Goal: Transaction & Acquisition: Purchase product/service

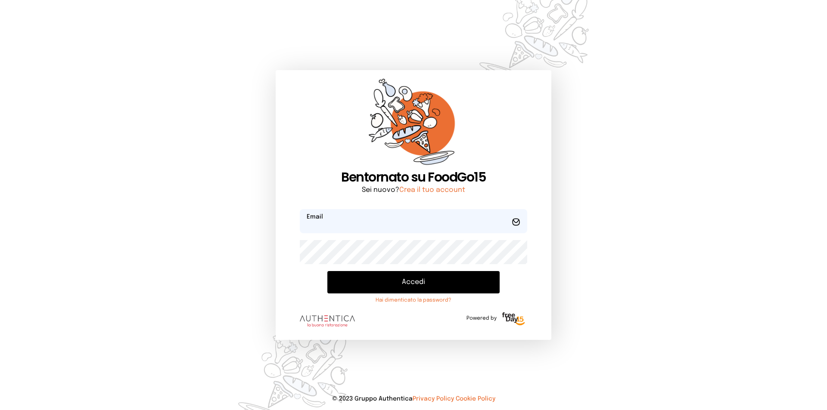
type input "**********"
click at [403, 282] on button "Accedi" at bounding box center [413, 282] width 172 height 22
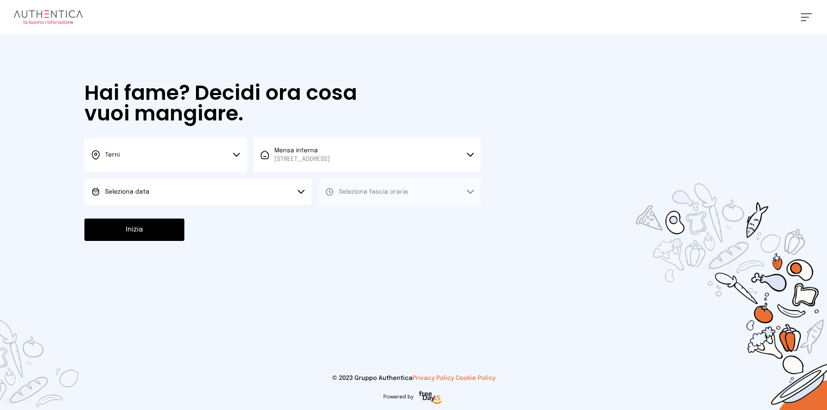
click at [225, 156] on button "Terni" at bounding box center [165, 155] width 162 height 34
click at [174, 185] on li "Terni" at bounding box center [165, 183] width 162 height 23
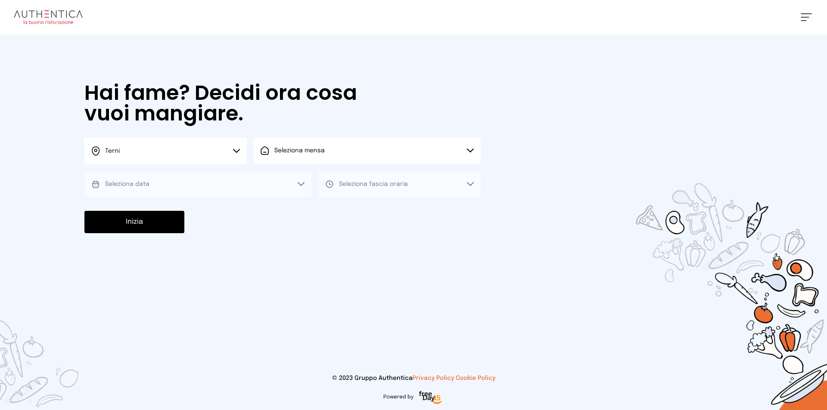
click at [303, 158] on button "Seleziona mensa" at bounding box center [367, 151] width 227 height 26
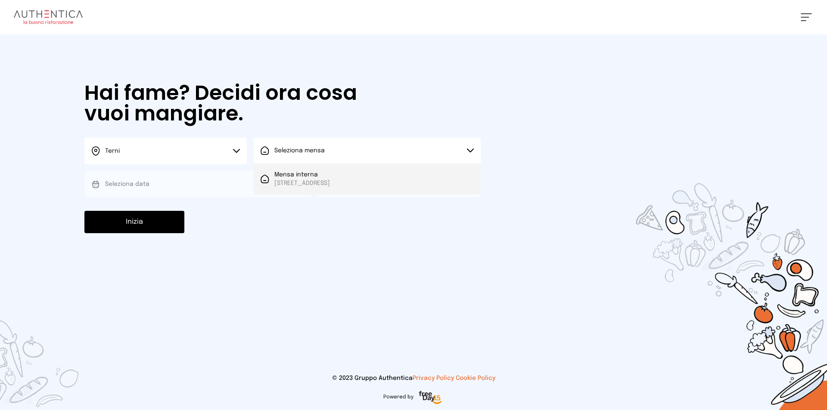
click at [300, 177] on span "Mensa interna" at bounding box center [302, 174] width 56 height 9
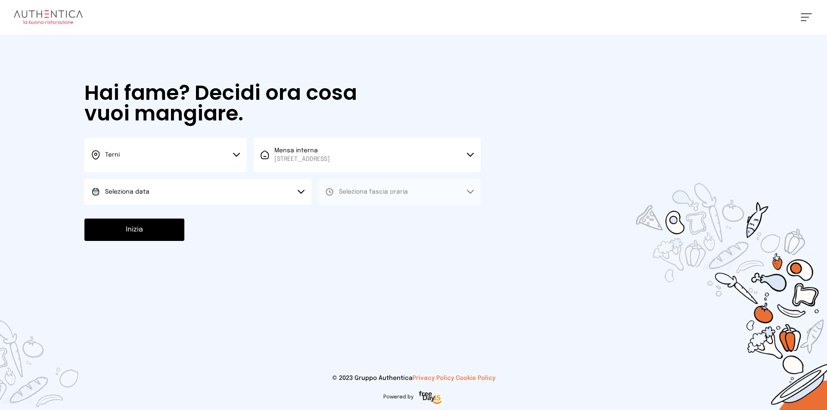
click at [218, 187] on button "Seleziona data" at bounding box center [197, 192] width 227 height 26
click at [199, 216] on li "[DATE], [DATE]" at bounding box center [197, 216] width 227 height 22
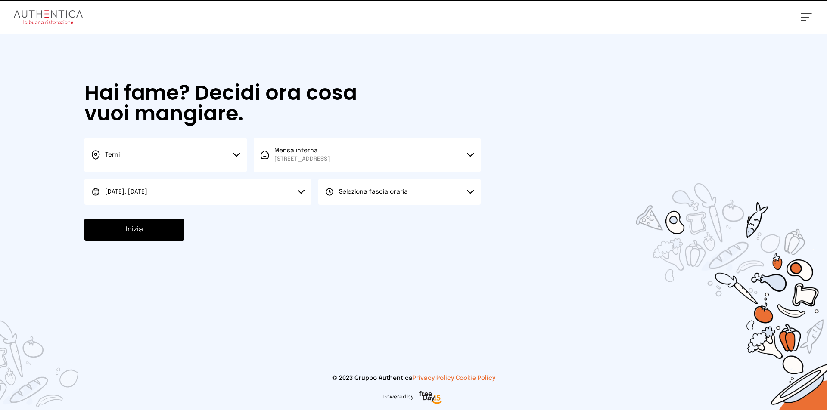
click at [399, 193] on span "Seleziona fascia oraria" at bounding box center [373, 192] width 69 height 6
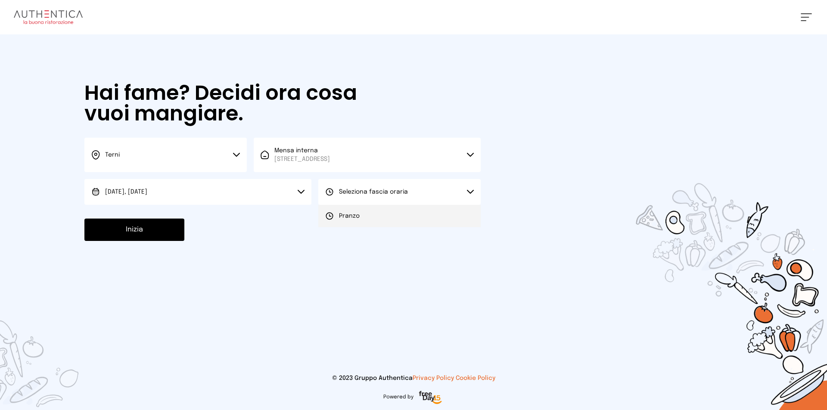
click at [358, 213] on span "Pranzo" at bounding box center [349, 216] width 21 height 9
click at [150, 229] on button "Inizia" at bounding box center [134, 230] width 100 height 22
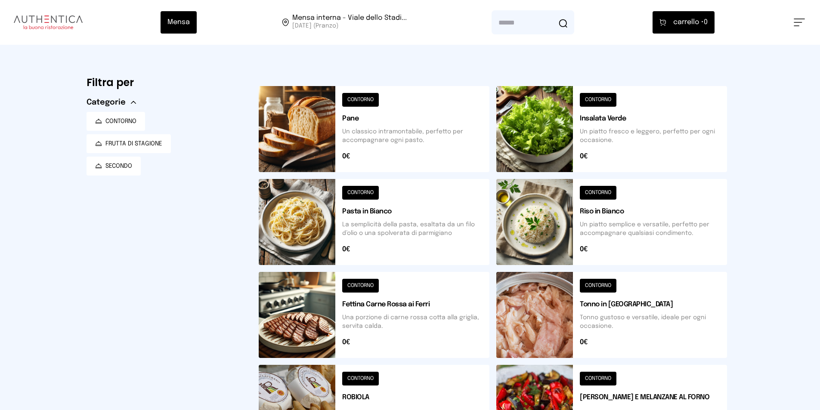
click at [544, 133] on button at bounding box center [611, 129] width 231 height 86
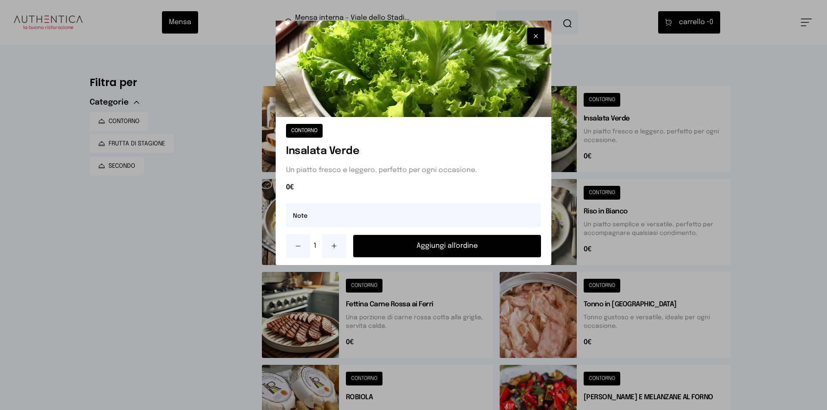
click at [431, 245] on button "Aggiungi all'ordine" at bounding box center [447, 246] width 188 height 22
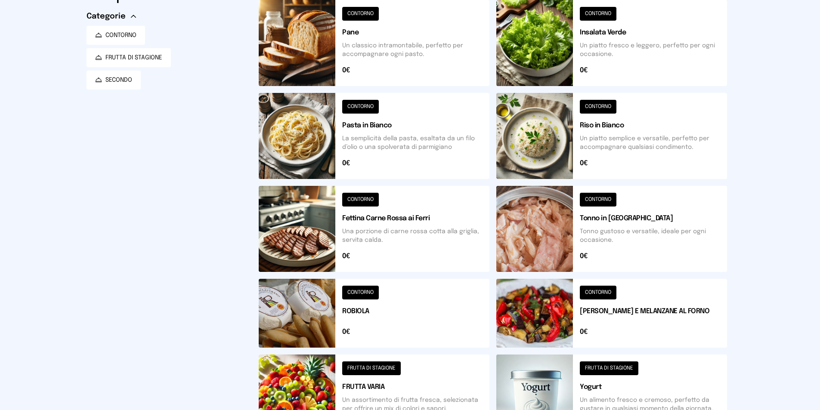
scroll to position [215, 0]
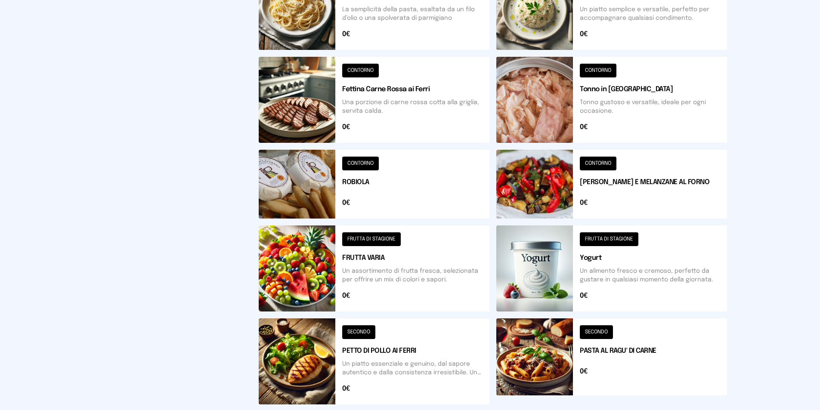
click at [320, 348] on button at bounding box center [374, 362] width 231 height 86
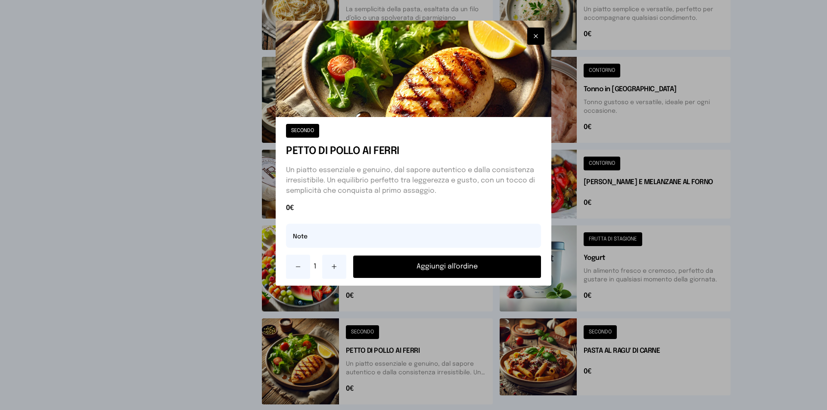
click at [455, 262] on button "Aggiungi all'ordine" at bounding box center [447, 267] width 188 height 22
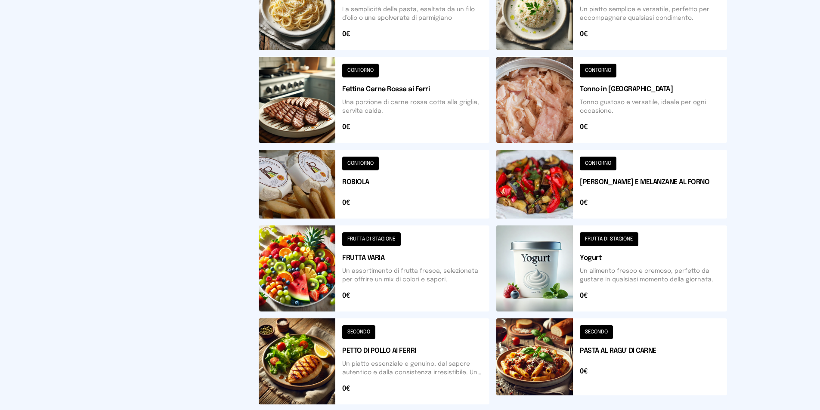
click at [557, 200] on button at bounding box center [611, 184] width 231 height 69
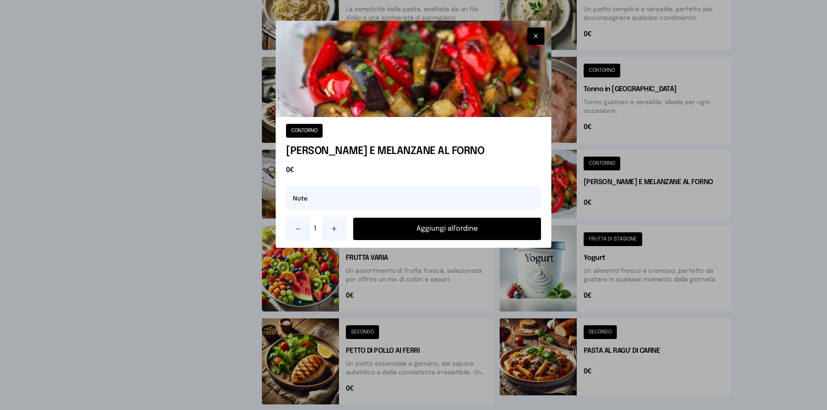
click at [508, 225] on button "Aggiungi all'ordine" at bounding box center [447, 229] width 188 height 22
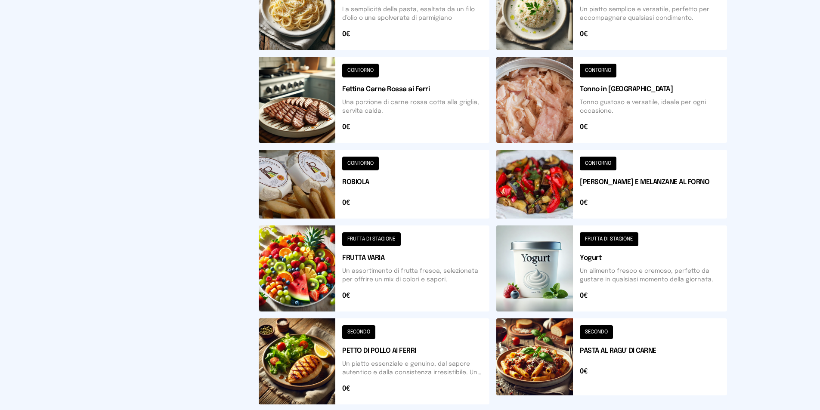
click at [326, 191] on button at bounding box center [374, 184] width 231 height 69
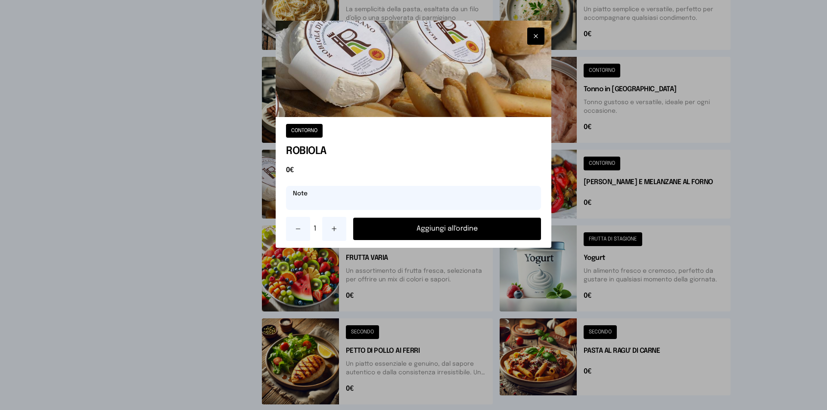
click at [341, 203] on input "text" at bounding box center [413, 198] width 255 height 24
type input "**********"
click at [410, 234] on button "Aggiungi all'ordine" at bounding box center [447, 229] width 188 height 22
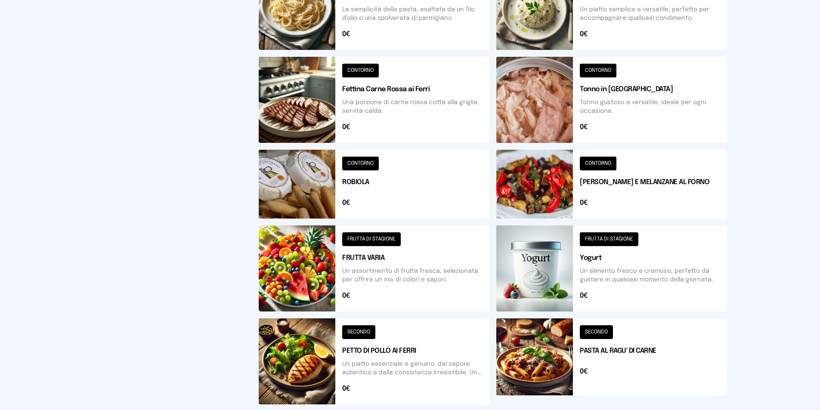
scroll to position [172, 0]
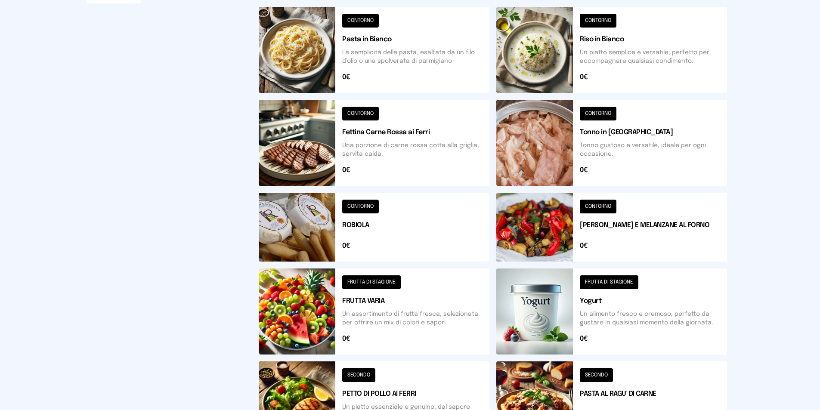
click at [495, 12] on div "CONTORNO Pasta in Bianco La semplicità della pasta, esaltata da un filo d’olio …" at bounding box center [378, 53] width 238 height 93
click at [527, 48] on button at bounding box center [611, 50] width 231 height 86
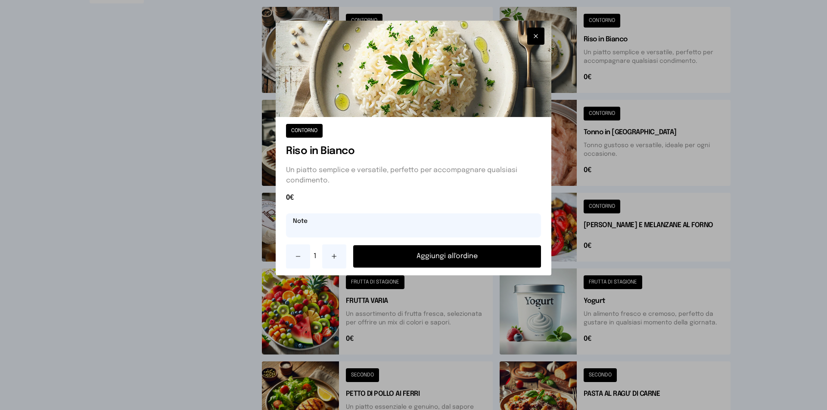
click at [341, 237] on input "text" at bounding box center [413, 226] width 255 height 24
type input "**********"
click at [461, 260] on button "Aggiungi all'ordine" at bounding box center [447, 256] width 188 height 22
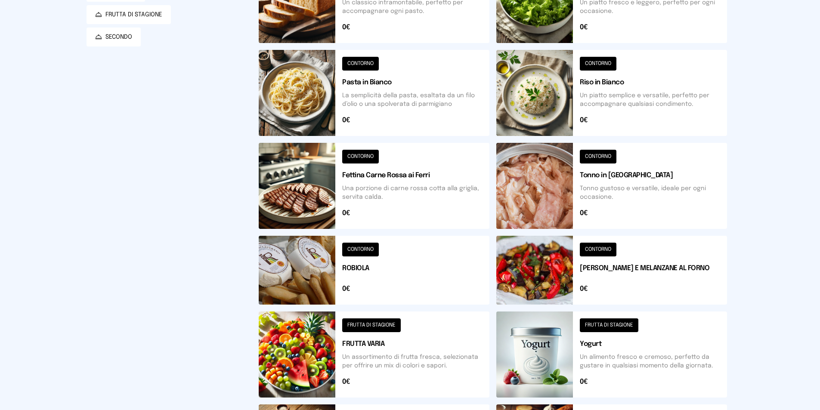
scroll to position [0, 0]
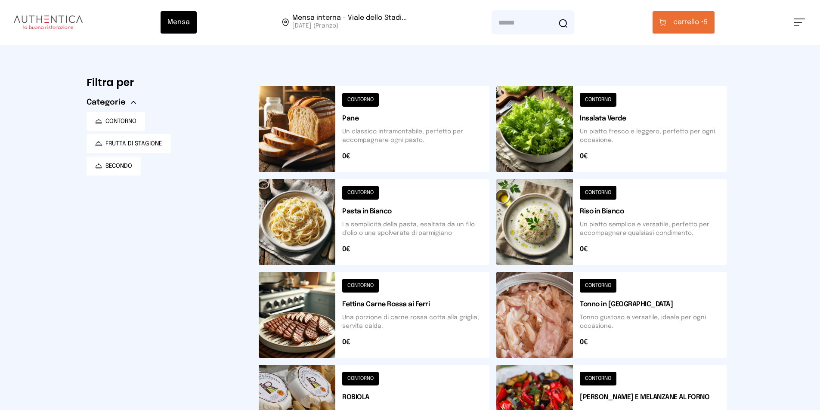
click at [684, 19] on span "carrello •" at bounding box center [688, 22] width 31 height 10
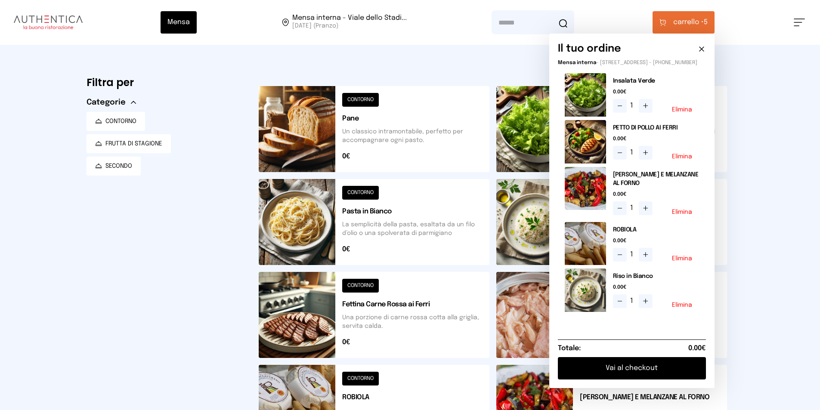
click at [588, 240] on img at bounding box center [585, 243] width 41 height 43
click at [682, 262] on button "Elimina" at bounding box center [682, 259] width 20 height 6
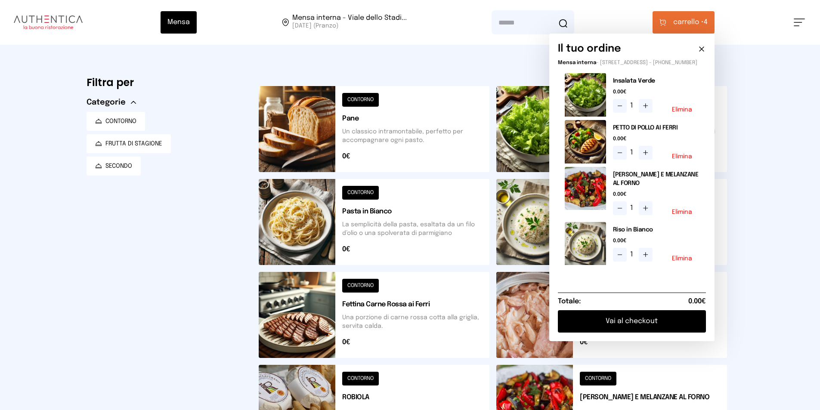
scroll to position [129, 0]
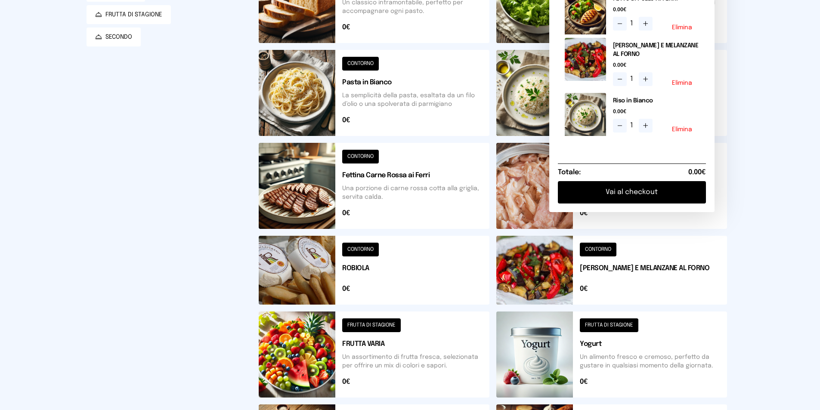
click at [746, 260] on div "Mensa Mensa interna - Viale dello Stadi... [DATE] ([GEOGRAPHIC_DATA]) [GEOGRAPH…" at bounding box center [410, 256] width 820 height 771
click at [627, 296] on button at bounding box center [611, 270] width 231 height 69
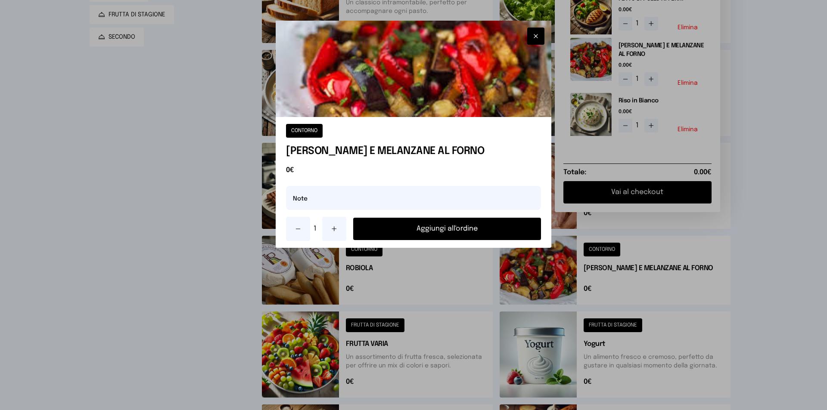
click at [787, 254] on div at bounding box center [413, 205] width 827 height 410
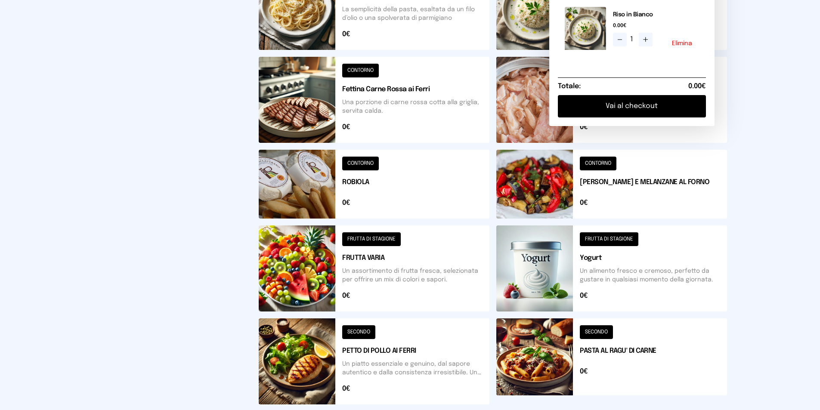
scroll to position [258, 0]
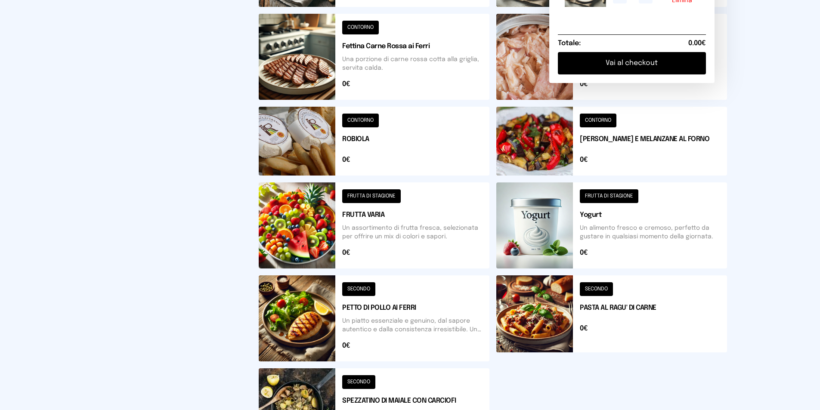
click at [310, 223] on button at bounding box center [374, 226] width 231 height 86
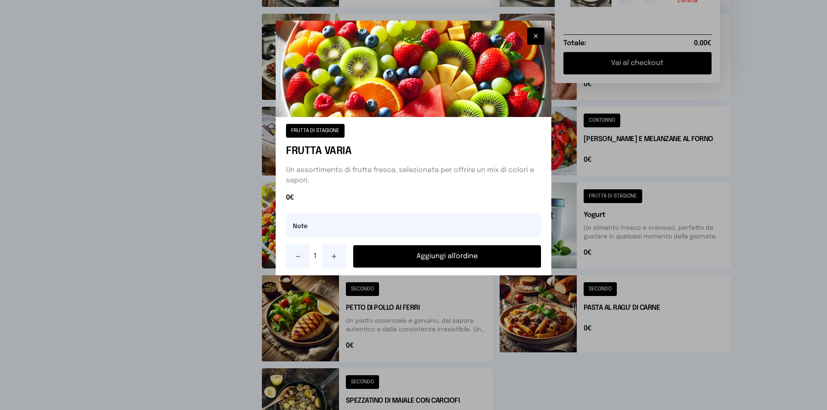
click at [421, 256] on button "Aggiungi all'ordine" at bounding box center [447, 256] width 188 height 22
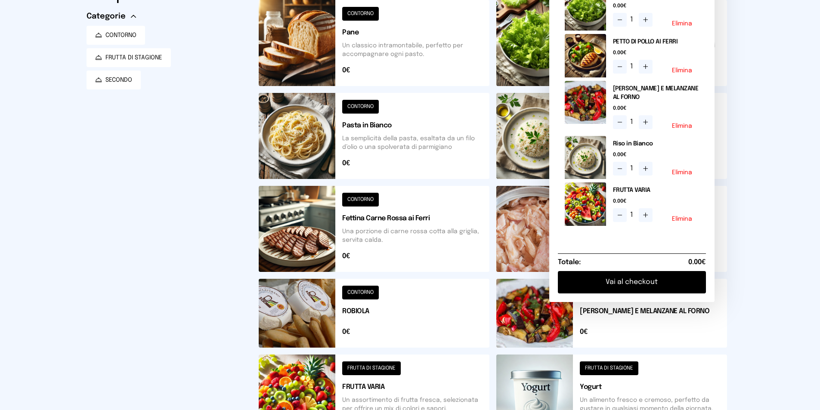
scroll to position [43, 0]
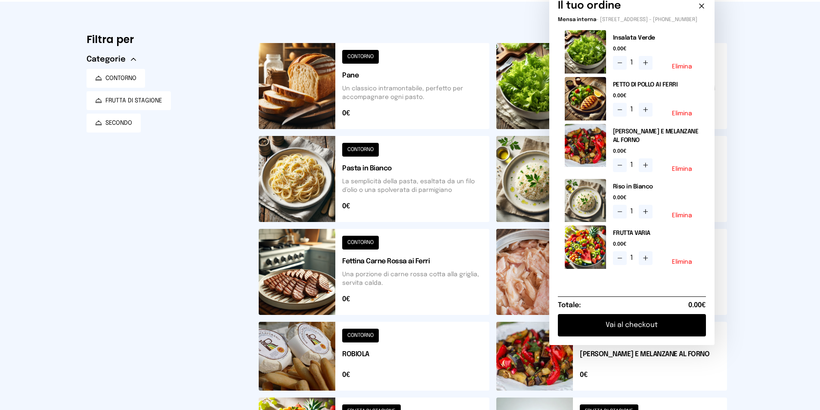
click at [641, 313] on div "Totale: 0.00€" at bounding box center [632, 306] width 148 height 18
click at [642, 325] on button "Vai al checkout" at bounding box center [632, 325] width 148 height 22
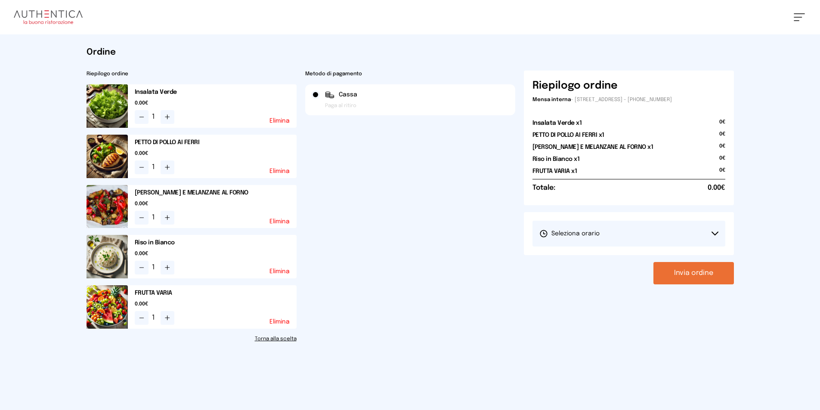
click at [715, 236] on button "Seleziona orario" at bounding box center [629, 234] width 193 height 26
click at [564, 261] on span "1° Turno (13:00 - 15:00)" at bounding box center [571, 258] width 65 height 9
click at [288, 338] on link "Torna alla scelta" at bounding box center [192, 339] width 210 height 7
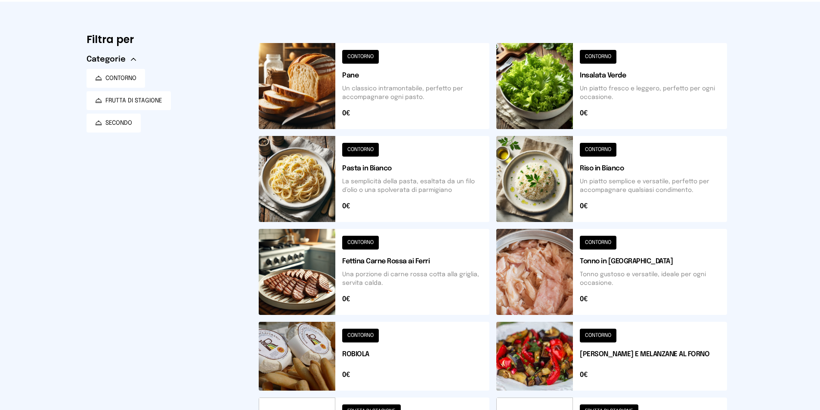
scroll to position [86, 0]
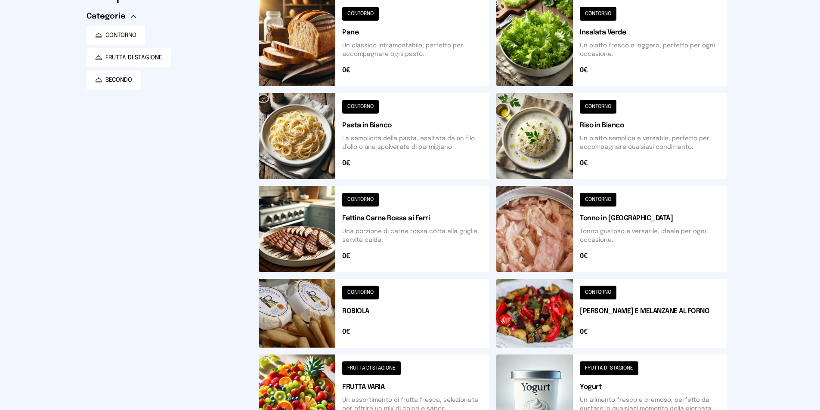
click at [277, 307] on button at bounding box center [374, 313] width 231 height 69
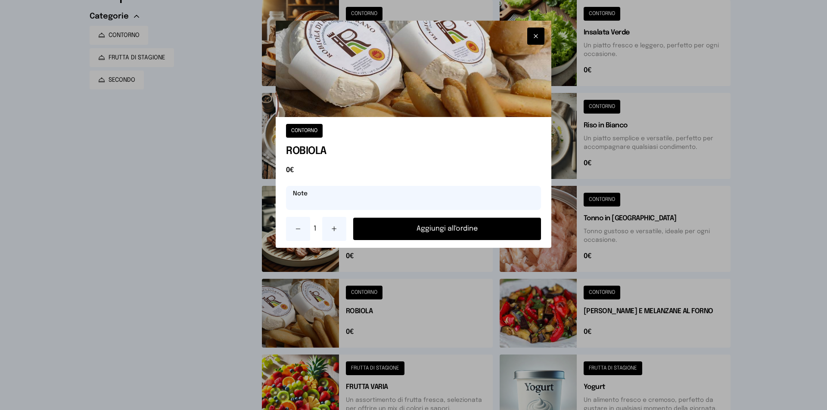
click at [351, 201] on input "text" at bounding box center [413, 198] width 255 height 24
type input "*******"
click at [445, 231] on button "Aggiungi all'ordine" at bounding box center [447, 229] width 188 height 22
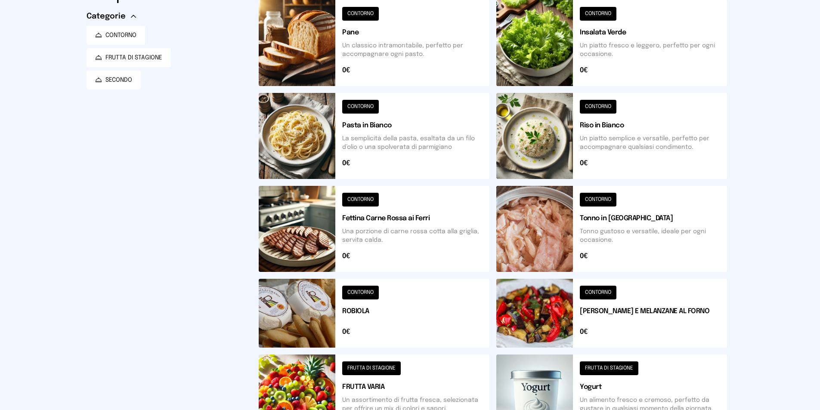
scroll to position [0, 0]
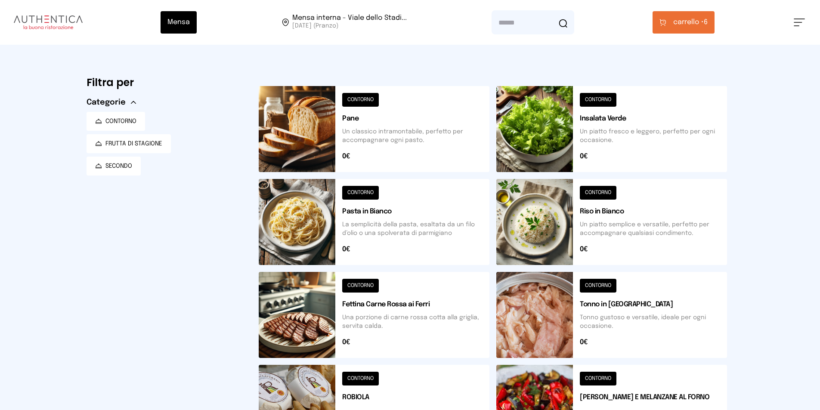
click at [685, 17] on button "carrello • 6" at bounding box center [684, 22] width 62 height 22
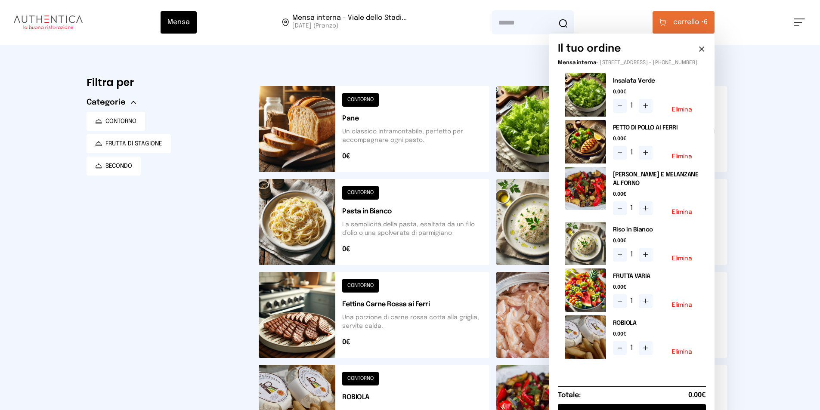
scroll to position [86, 0]
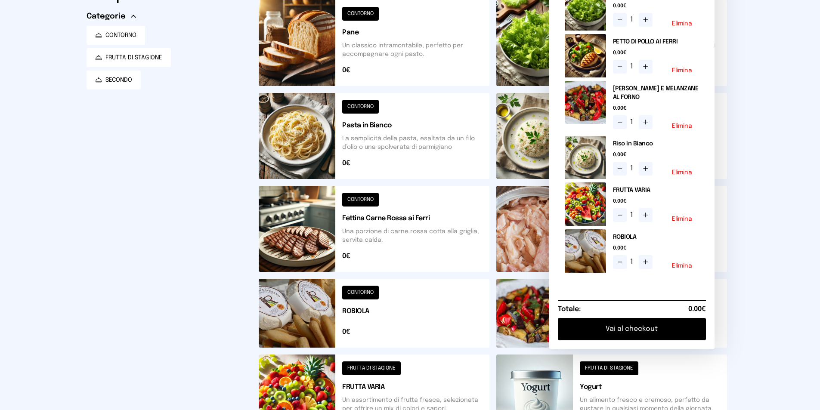
click at [658, 341] on button "Vai al checkout" at bounding box center [632, 329] width 148 height 22
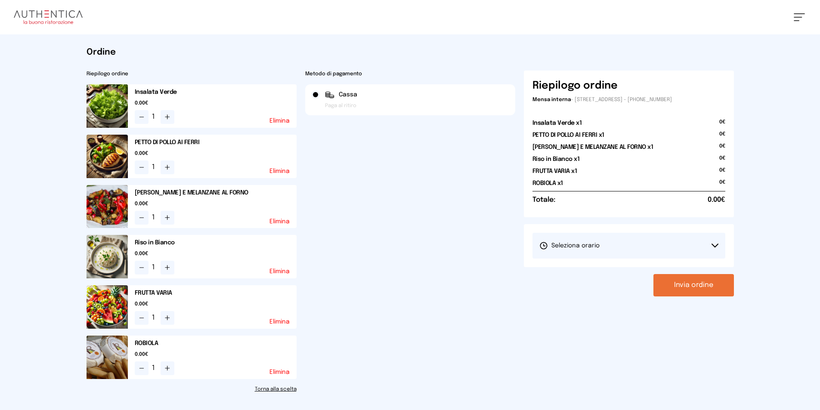
click at [710, 253] on button "Seleziona orario" at bounding box center [629, 246] width 193 height 26
click at [621, 266] on li "1° Turno (13:00 - 15:00)" at bounding box center [629, 270] width 193 height 22
click at [701, 284] on button "Invia ordine" at bounding box center [693, 285] width 81 height 22
